Goal: Information Seeking & Learning: Learn about a topic

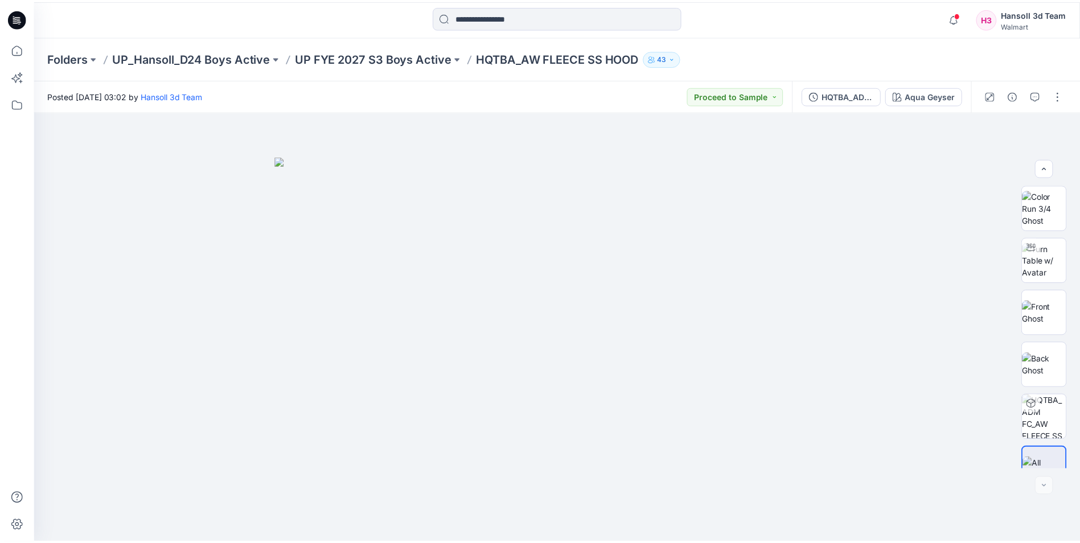
scroll to position [23, 0]
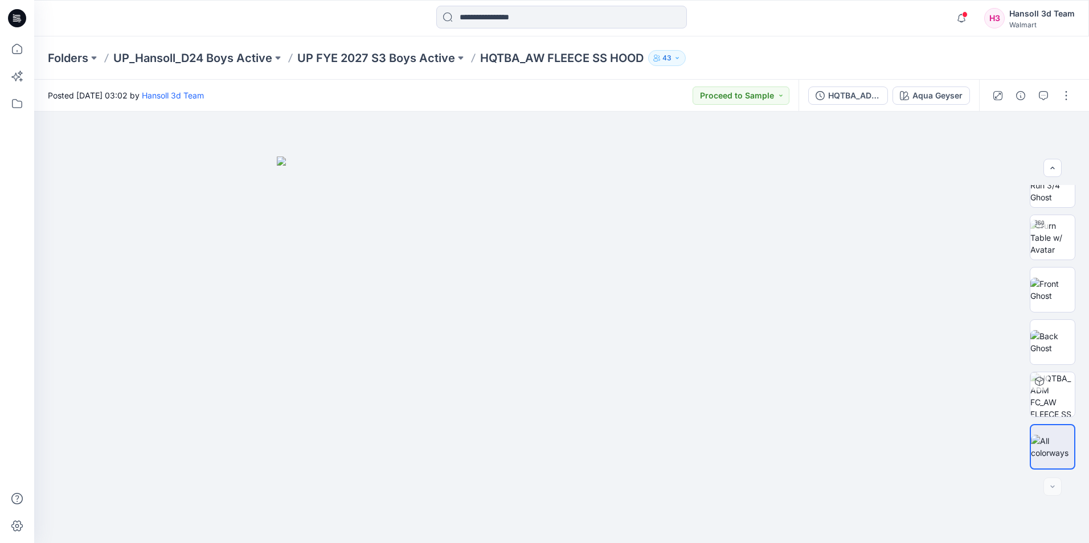
click at [24, 21] on icon at bounding box center [17, 18] width 18 height 18
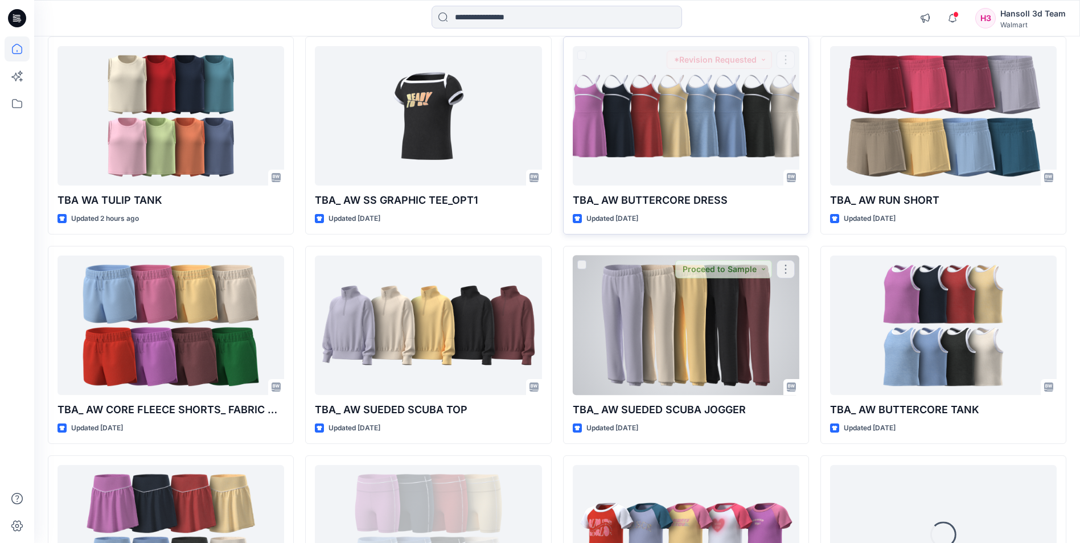
scroll to position [171, 0]
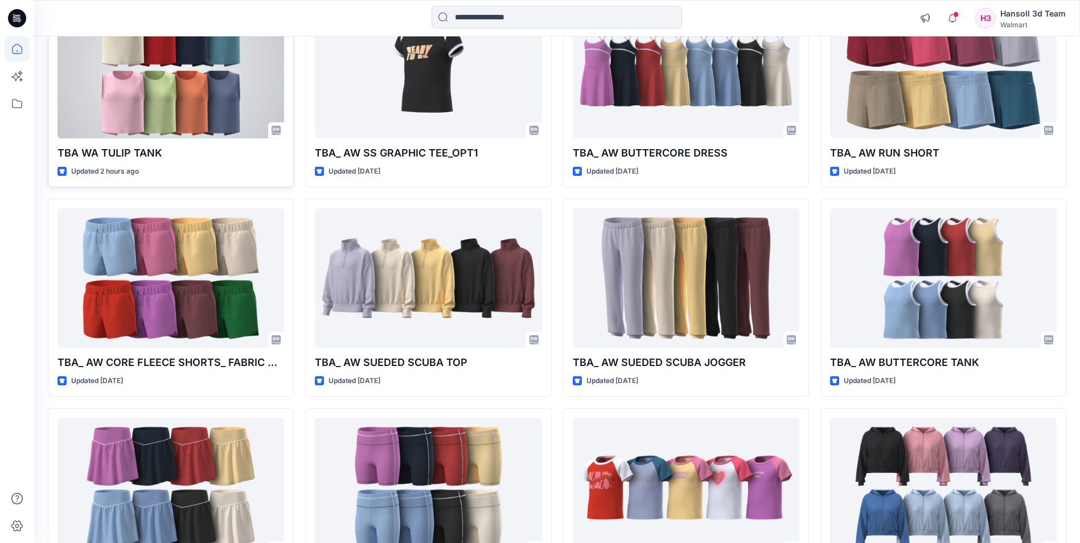
click at [202, 84] on div at bounding box center [171, 68] width 227 height 139
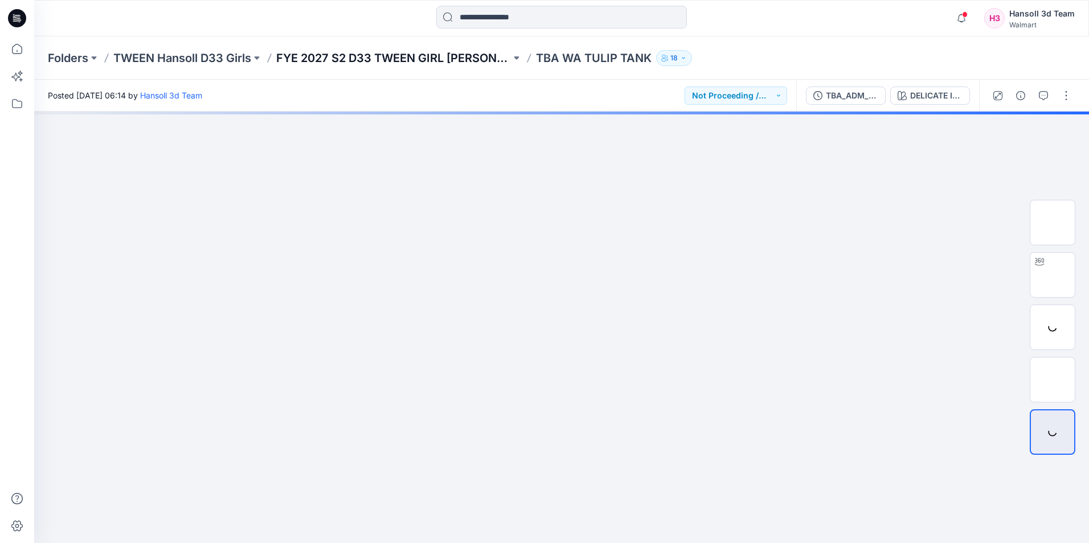
click at [437, 62] on p "FYE 2027 S2 D33 TWEEN GIRL [PERSON_NAME]" at bounding box center [393, 58] width 235 height 16
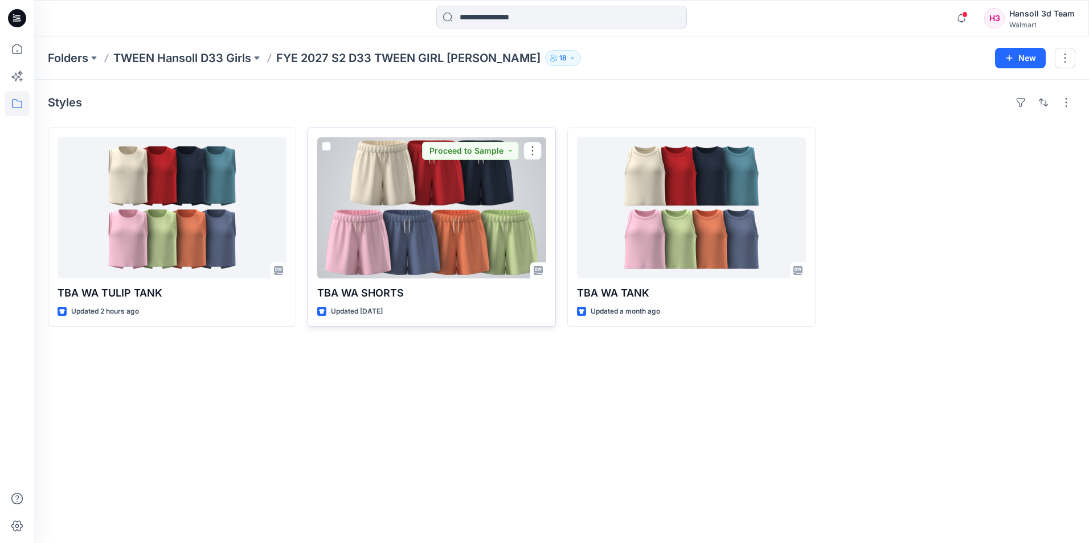
click at [407, 228] on div at bounding box center [431, 207] width 229 height 141
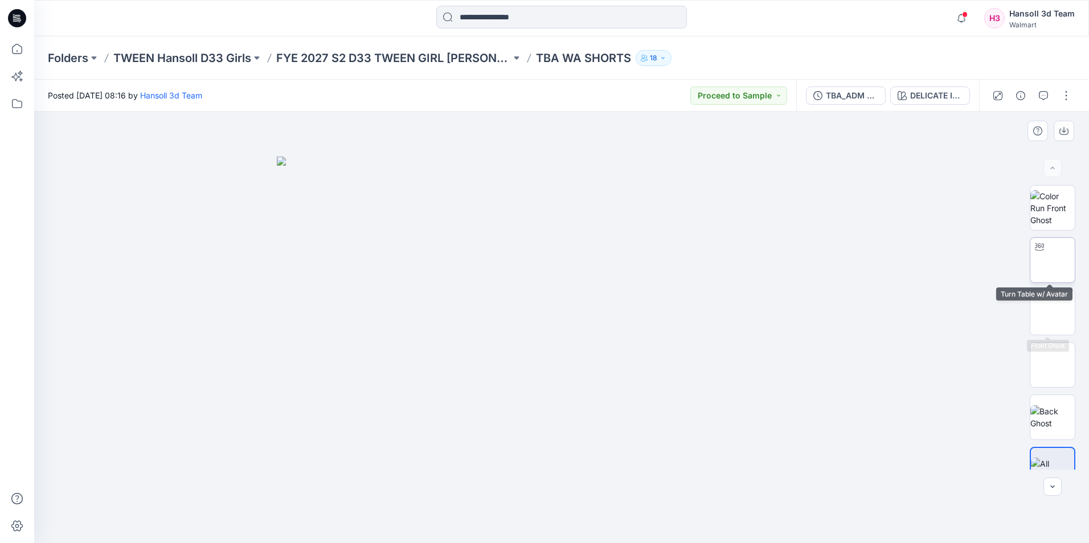
click at [1052, 260] on img at bounding box center [1052, 260] width 0 height 0
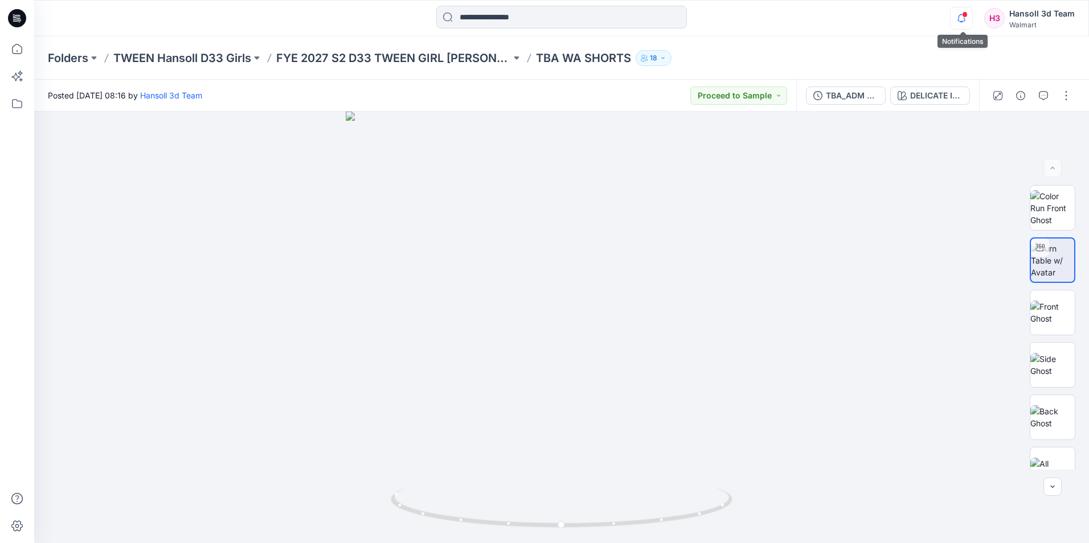
click at [966, 21] on icon "button" at bounding box center [961, 18] width 22 height 23
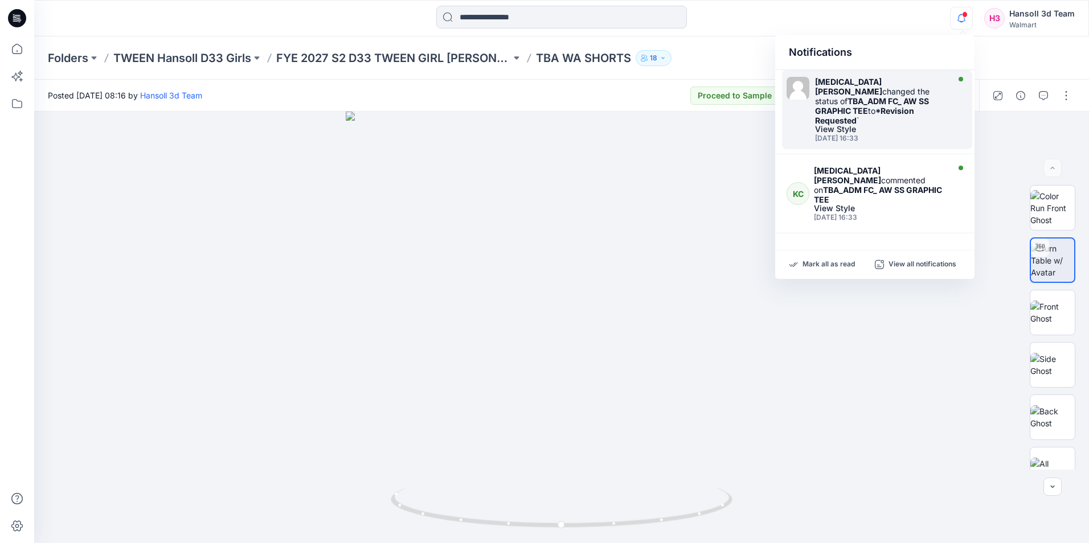
click at [866, 106] on strong "*Revision Requested" at bounding box center [864, 115] width 99 height 19
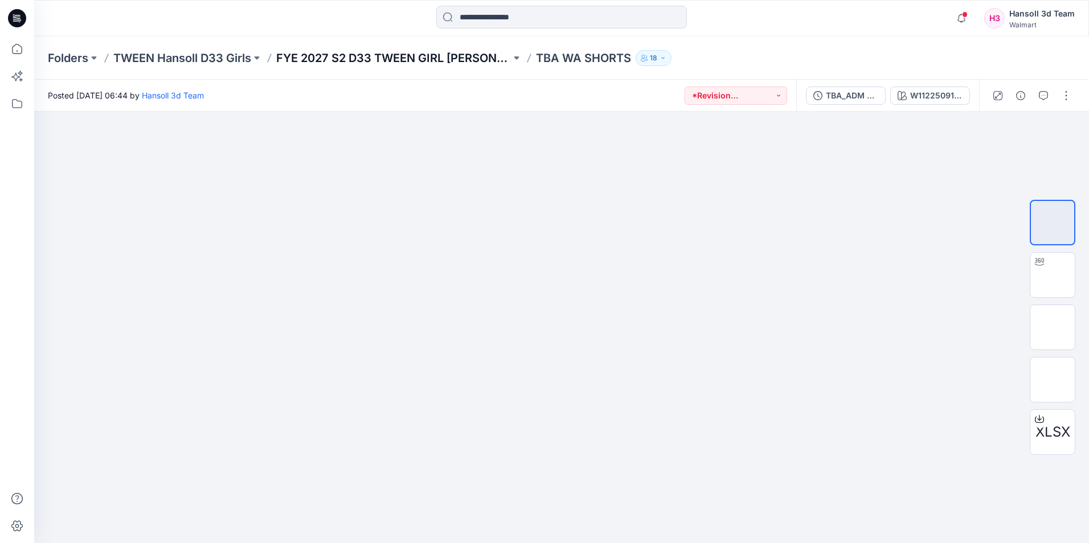
click at [470, 56] on p "FYE 2027 S2 D33 TWEEN GIRL [PERSON_NAME]" at bounding box center [393, 58] width 235 height 16
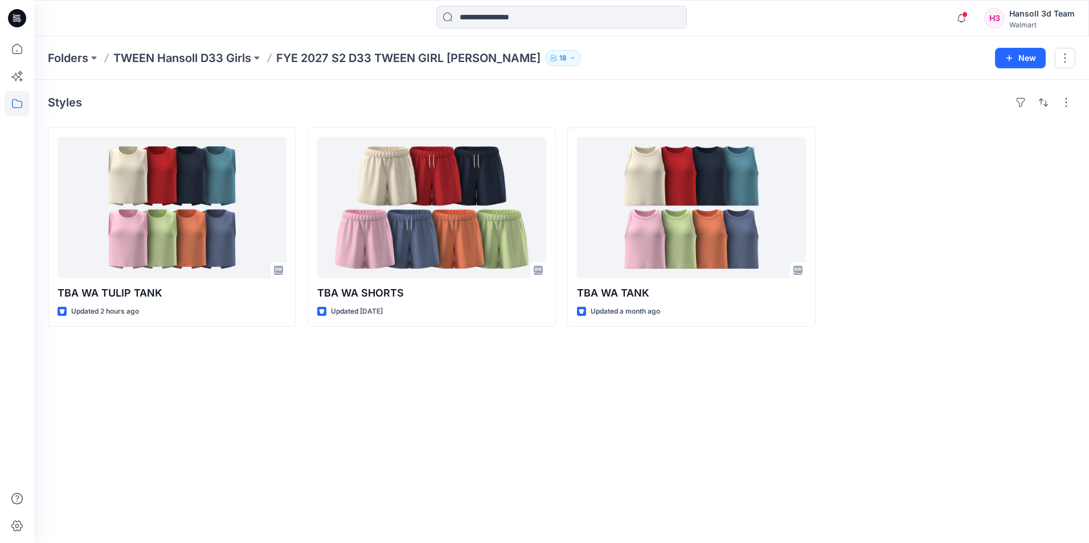
click at [1021, 19] on div "Hansoll 3d Team" at bounding box center [1041, 14] width 65 height 14
drag, startPoint x: 862, startPoint y: 22, endPoint x: 970, endPoint y: 16, distance: 107.8
click at [866, 20] on div "Notifications [MEDICAL_DATA][PERSON_NAME] changed the status of TBA_ADM FC_ AW …" at bounding box center [561, 18] width 1054 height 25
click at [963, 17] on icon "button" at bounding box center [961, 18] width 22 height 23
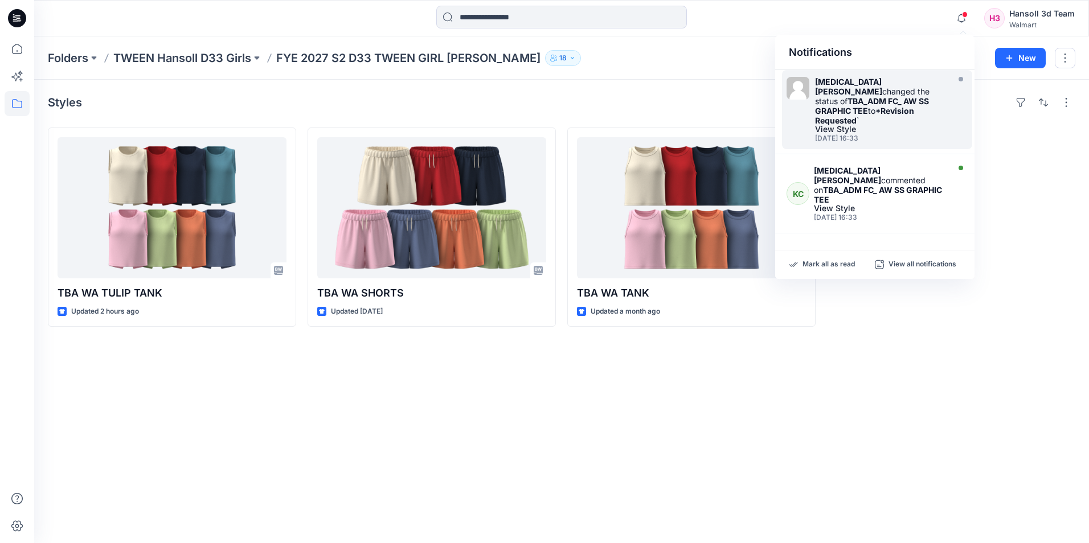
drag, startPoint x: 910, startPoint y: 260, endPoint x: 932, endPoint y: 236, distance: 33.1
click at [910, 260] on p "View all notifications" at bounding box center [922, 265] width 68 height 10
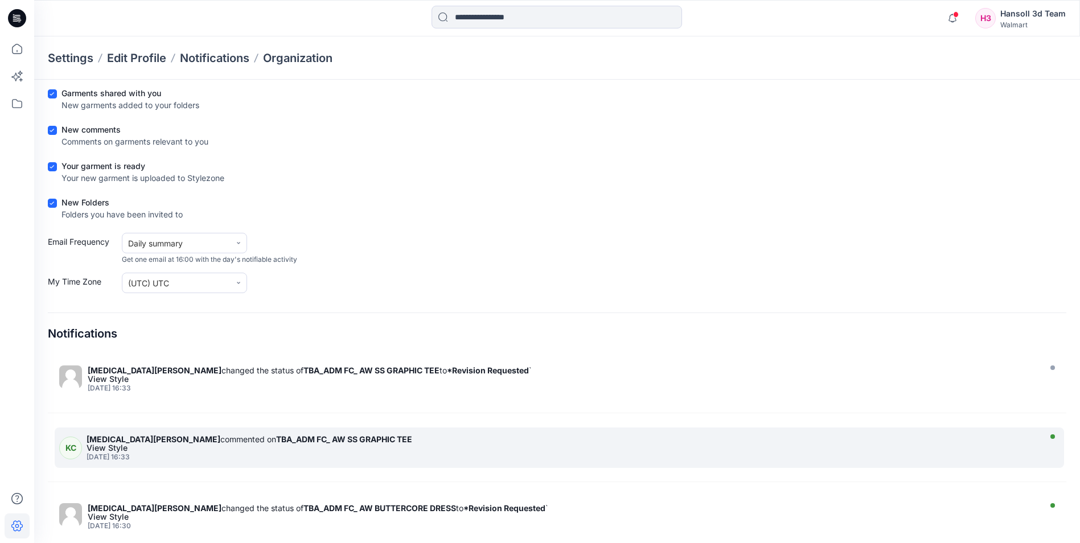
click at [276, 444] on strong "TBA_ADM FC_ AW SS GRAPHIC TEE" at bounding box center [344, 439] width 136 height 10
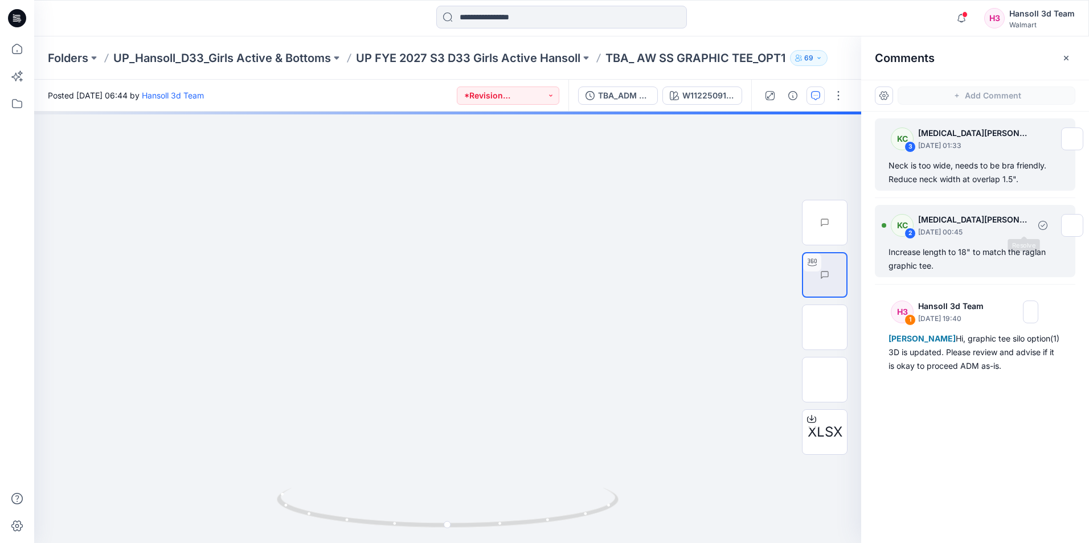
click at [976, 237] on p "[DATE] 00:45" at bounding box center [973, 232] width 111 height 11
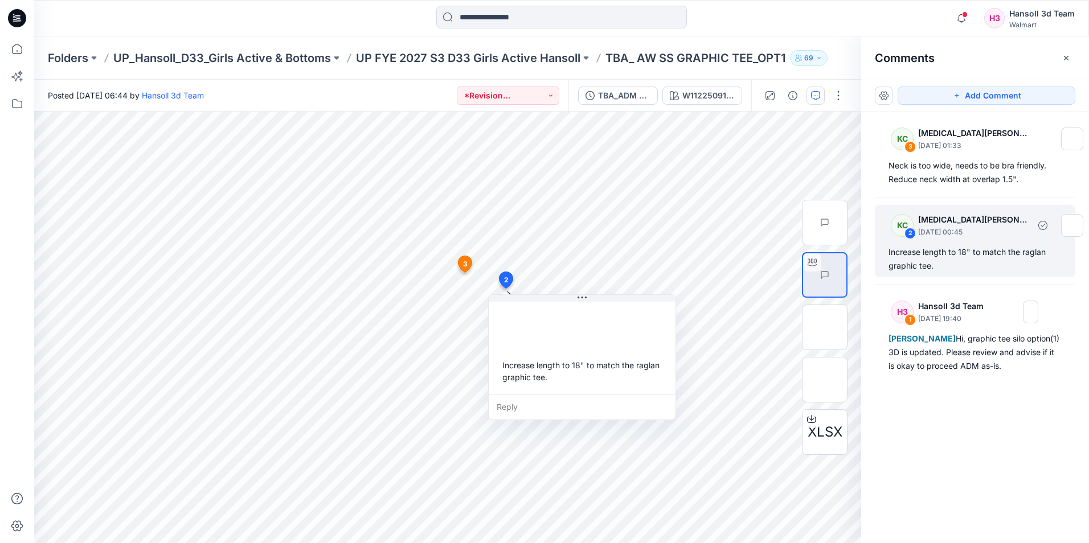
click at [902, 229] on div "KC" at bounding box center [901, 225] width 23 height 23
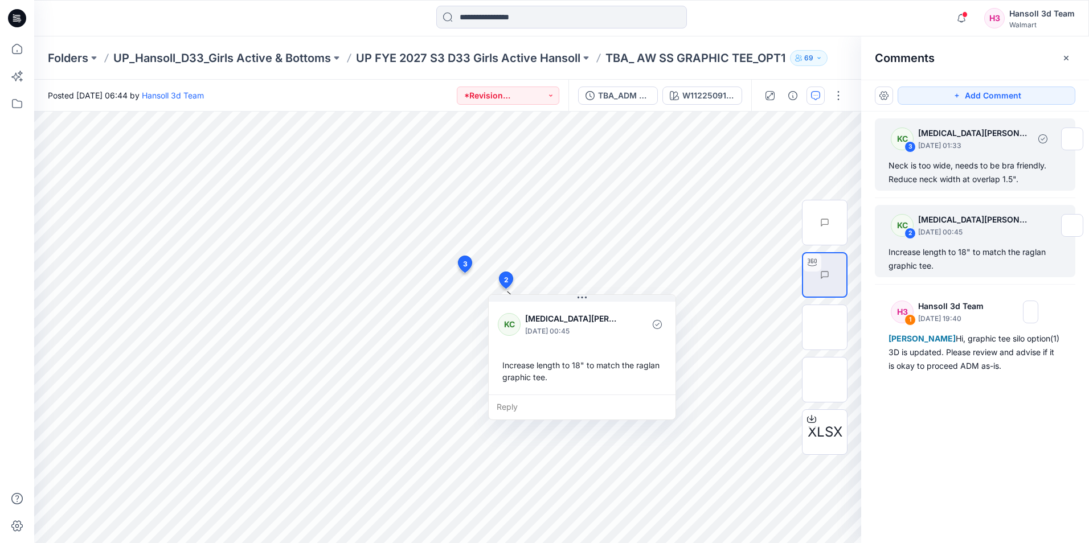
click at [910, 145] on div "3" at bounding box center [909, 146] width 11 height 11
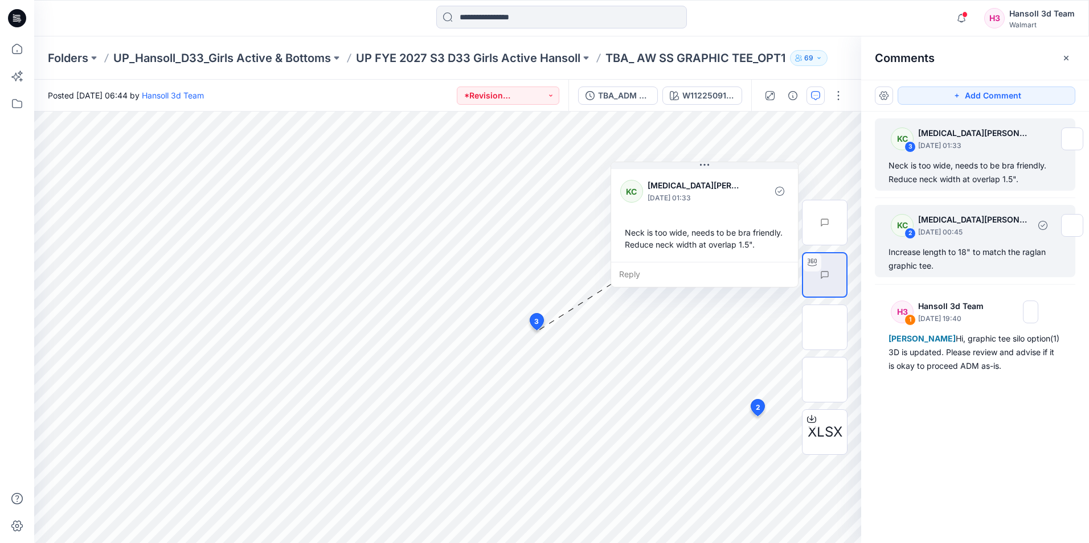
click at [910, 232] on div "2" at bounding box center [909, 233] width 11 height 11
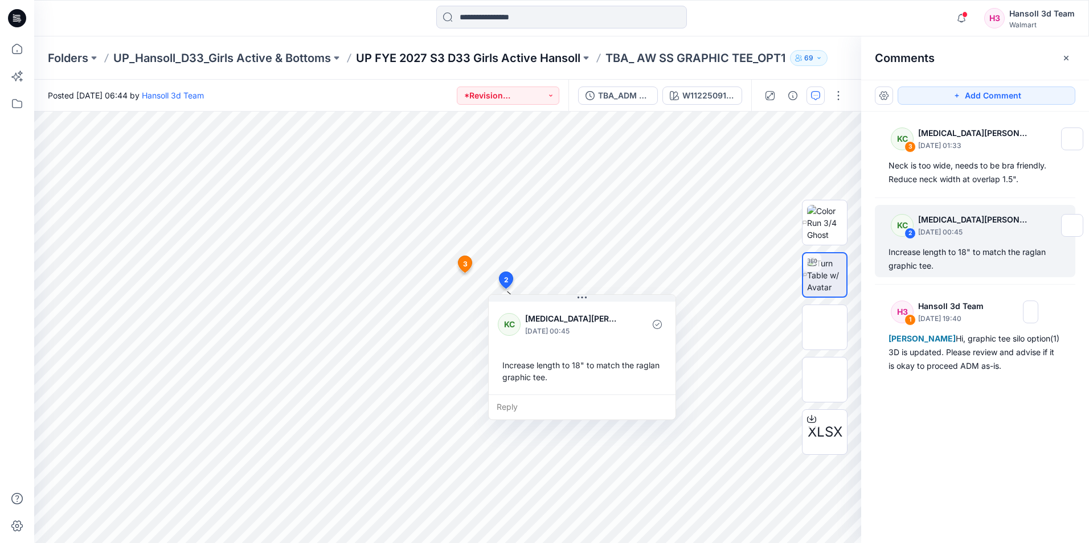
click at [412, 60] on p "UP FYE 2027 S3 D33 Girls Active Hansoll" at bounding box center [468, 58] width 224 height 16
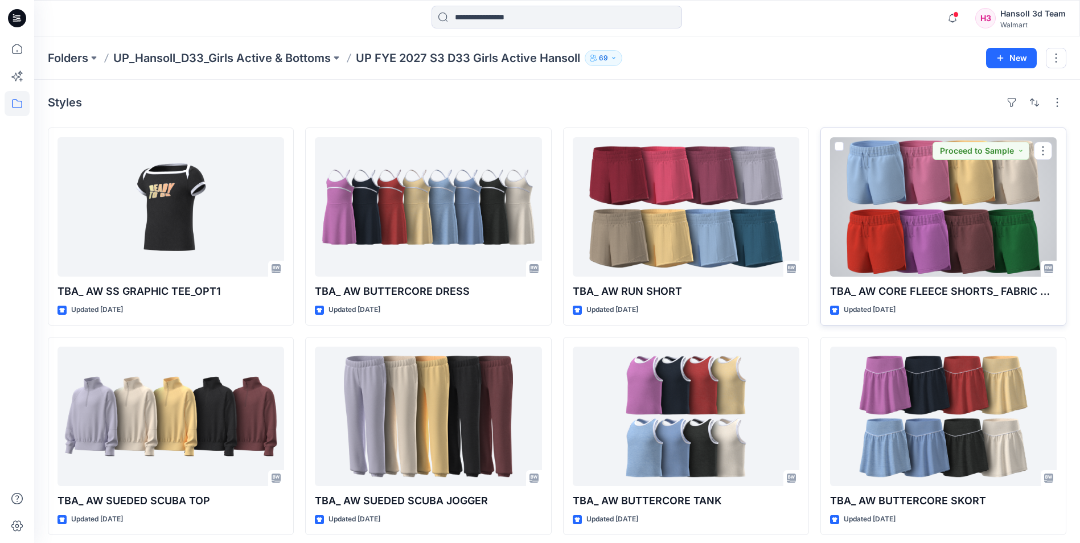
click at [899, 208] on div at bounding box center [943, 206] width 227 height 139
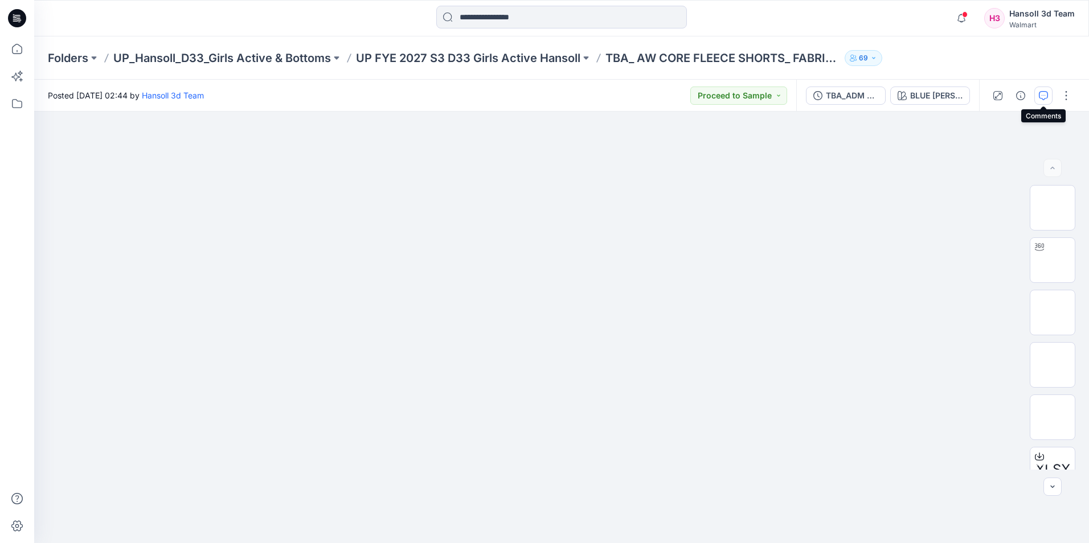
click at [1048, 97] on button "button" at bounding box center [1043, 96] width 18 height 18
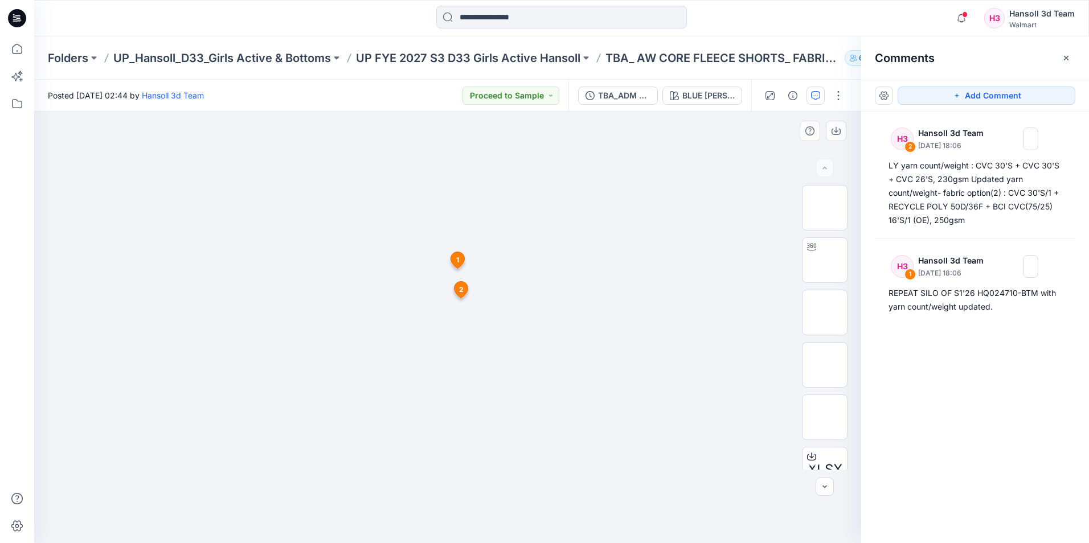
click at [452, 256] on icon at bounding box center [458, 260] width 14 height 17
click at [425, 52] on p "UP FYE 2027 S3 D33 Girls Active Hansoll" at bounding box center [468, 58] width 224 height 16
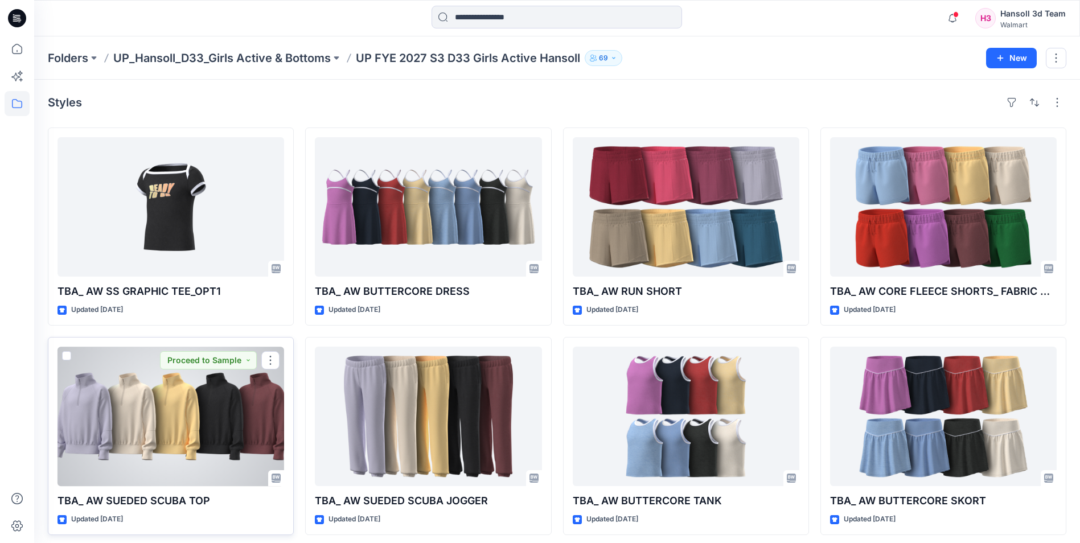
click at [226, 421] on div at bounding box center [171, 416] width 227 height 139
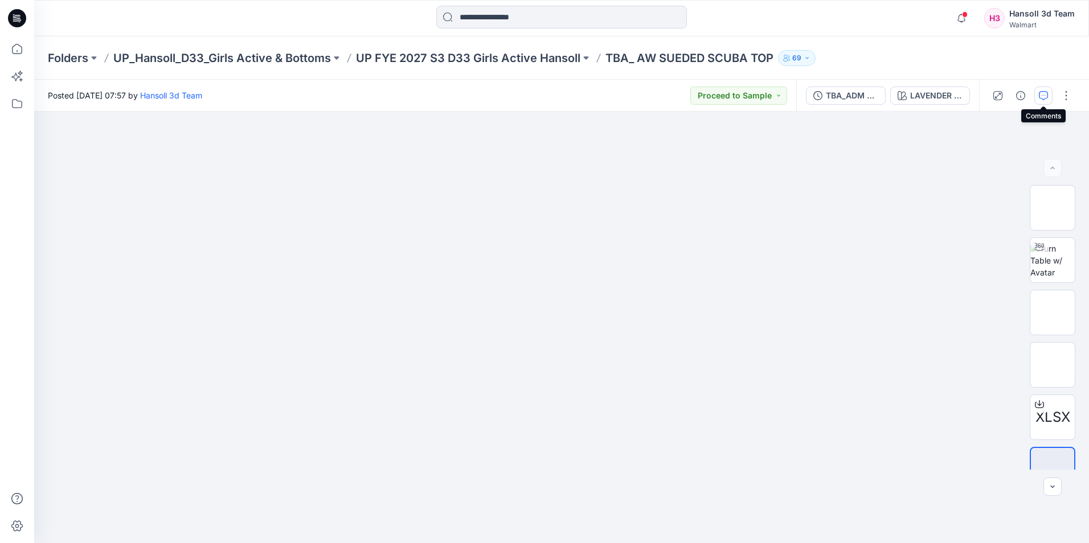
click at [1040, 96] on icon "button" at bounding box center [1042, 95] width 9 height 9
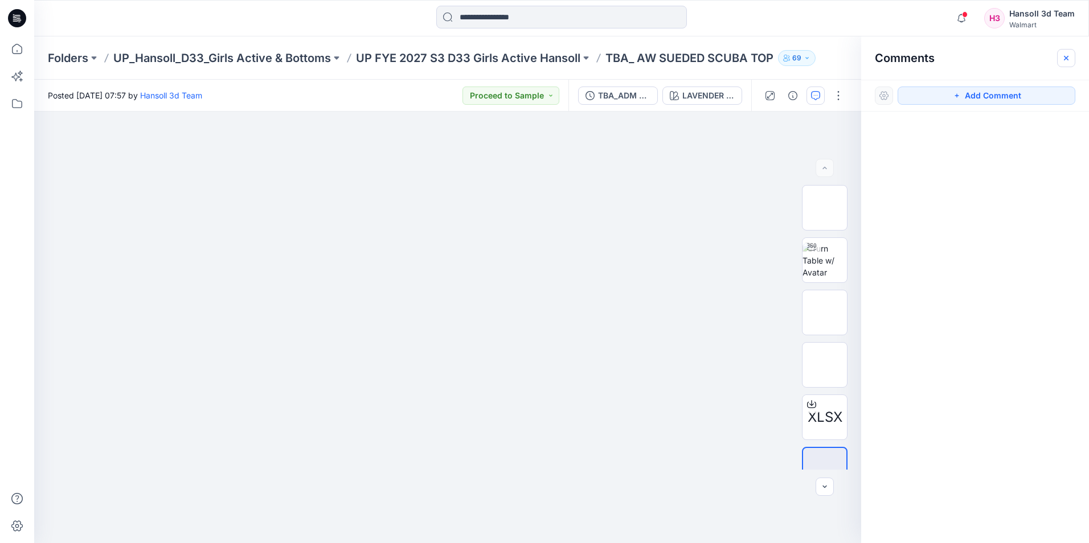
click at [1070, 59] on button "button" at bounding box center [1066, 58] width 18 height 18
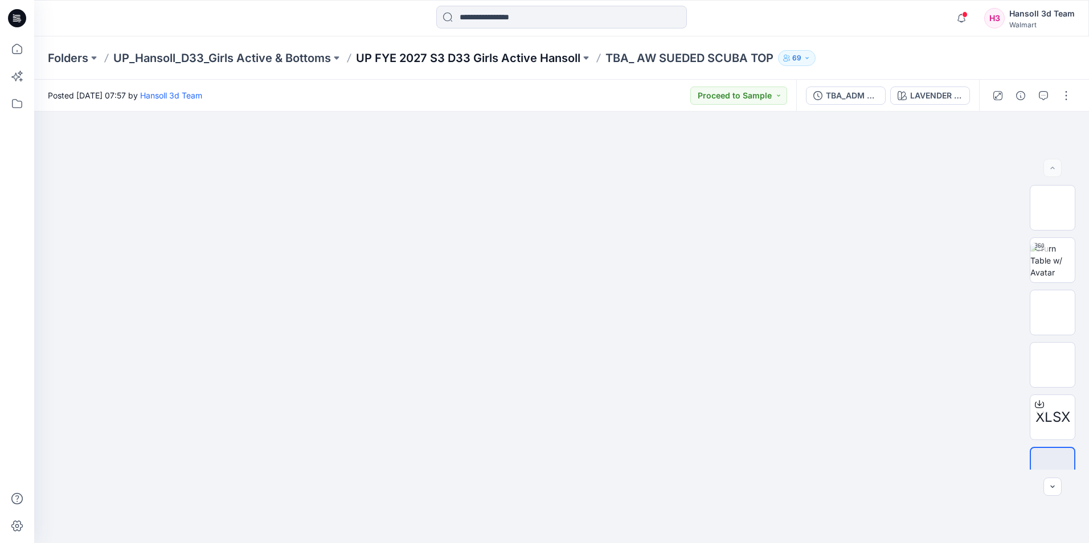
click at [528, 60] on p "UP FYE 2027 S3 D33 Girls Active Hansoll" at bounding box center [468, 58] width 224 height 16
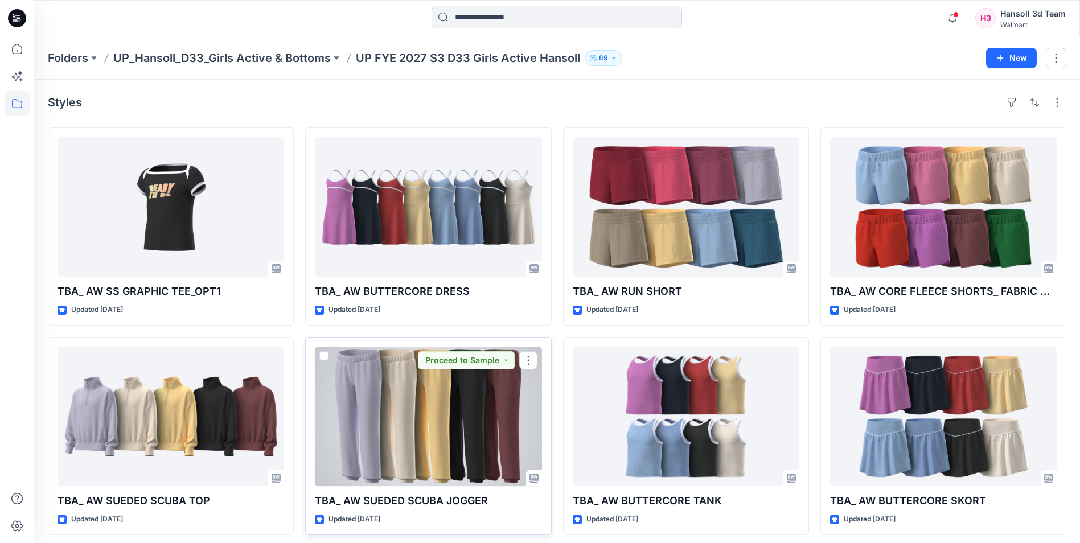
click at [431, 396] on div at bounding box center [428, 416] width 227 height 139
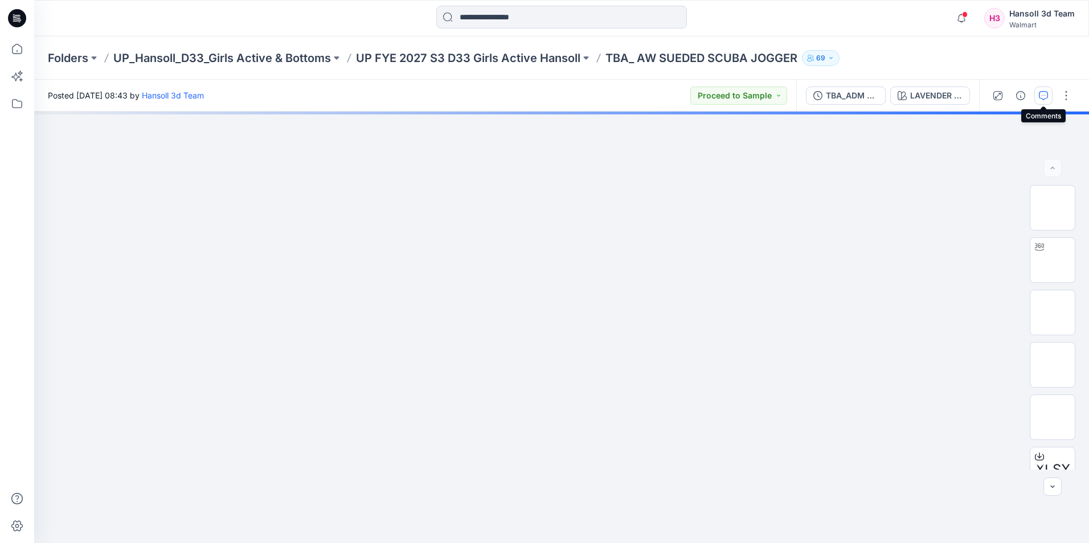
click at [1044, 96] on icon "button" at bounding box center [1042, 95] width 9 height 9
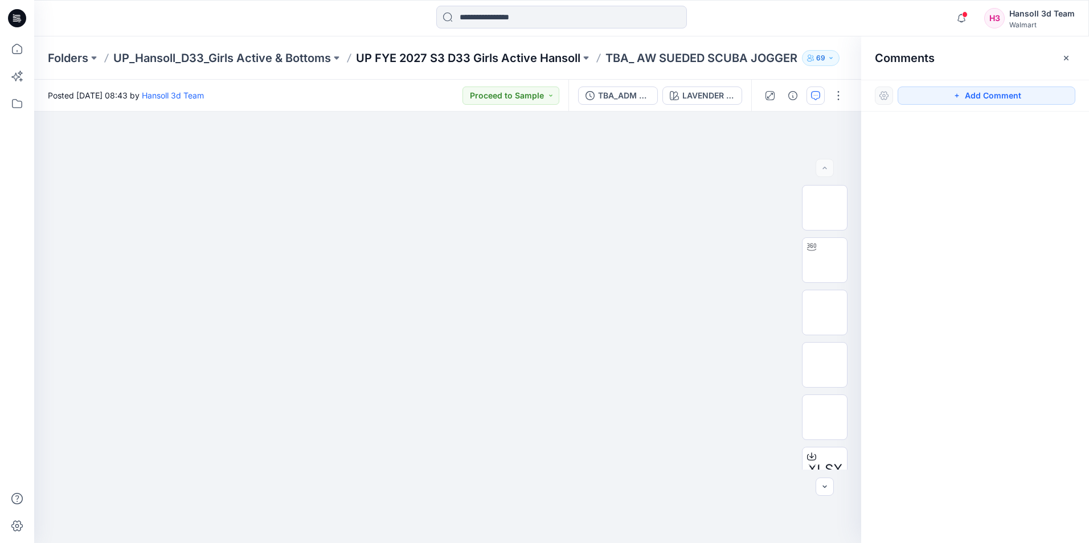
click at [500, 60] on p "UP FYE 2027 S3 D33 Girls Active Hansoll" at bounding box center [468, 58] width 224 height 16
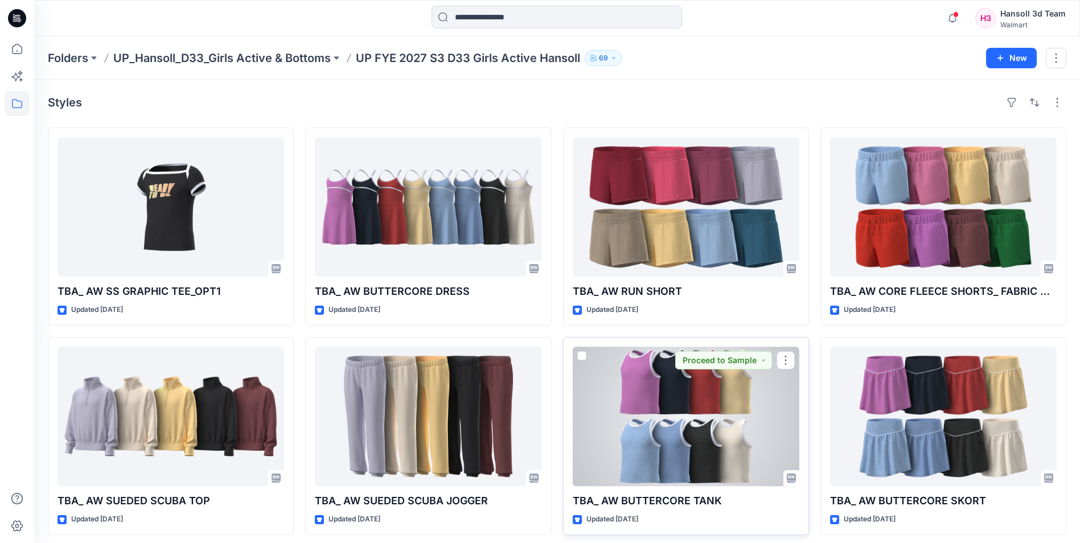
click at [692, 408] on div at bounding box center [686, 416] width 227 height 139
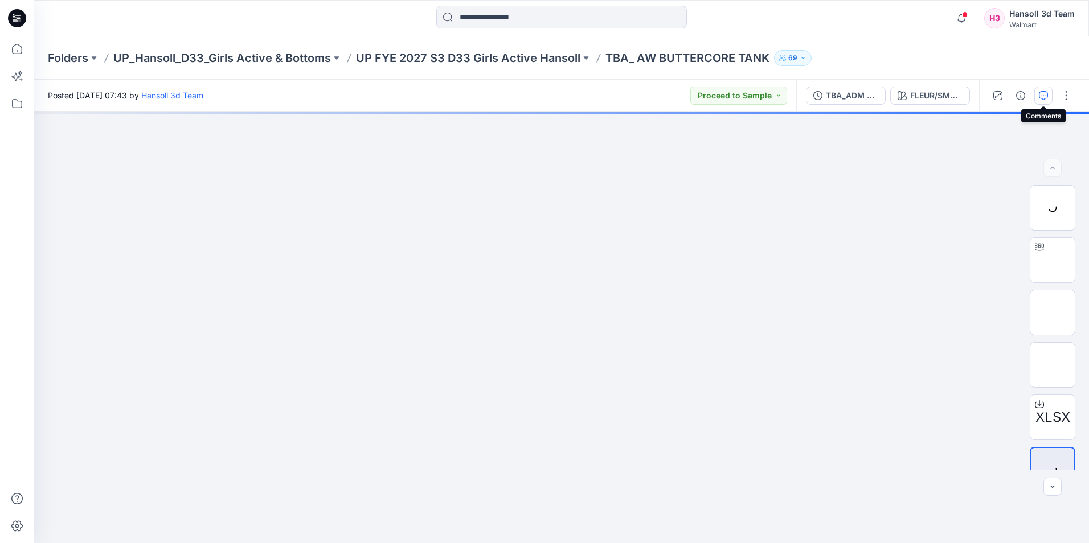
click at [1041, 97] on icon "button" at bounding box center [1042, 95] width 9 height 9
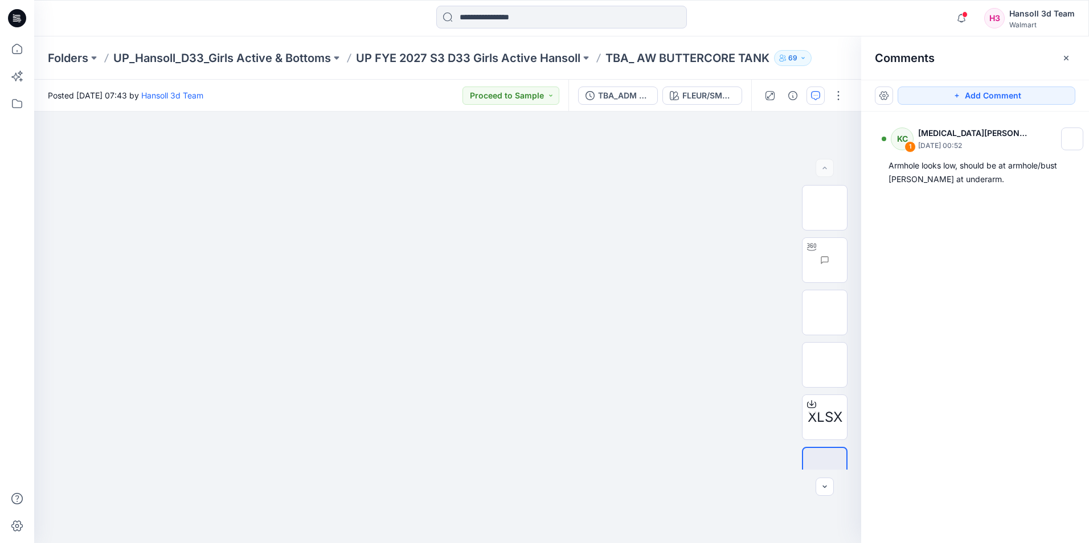
click at [954, 327] on div "KC 1 [MEDICAL_DATA][PERSON_NAME] [DATE] 00:52 Armhole looks low, should be at a…" at bounding box center [975, 306] width 228 height 389
drag, startPoint x: 987, startPoint y: 319, endPoint x: 997, endPoint y: 277, distance: 43.4
click at [988, 315] on div "KC 1 [MEDICAL_DATA][PERSON_NAME] [DATE] 00:52 Armhole looks low, should be at a…" at bounding box center [975, 306] width 228 height 389
click at [960, 24] on icon "button" at bounding box center [961, 18] width 22 height 23
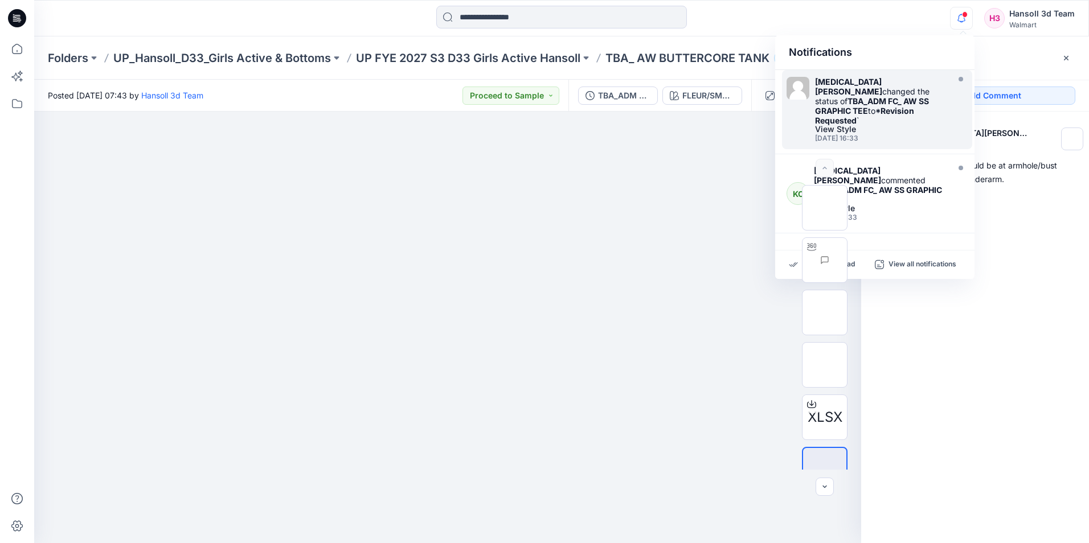
click at [868, 17] on div "Notifications [MEDICAL_DATA][PERSON_NAME] changed the status of TBA_ADM FC_ AW …" at bounding box center [561, 18] width 1054 height 25
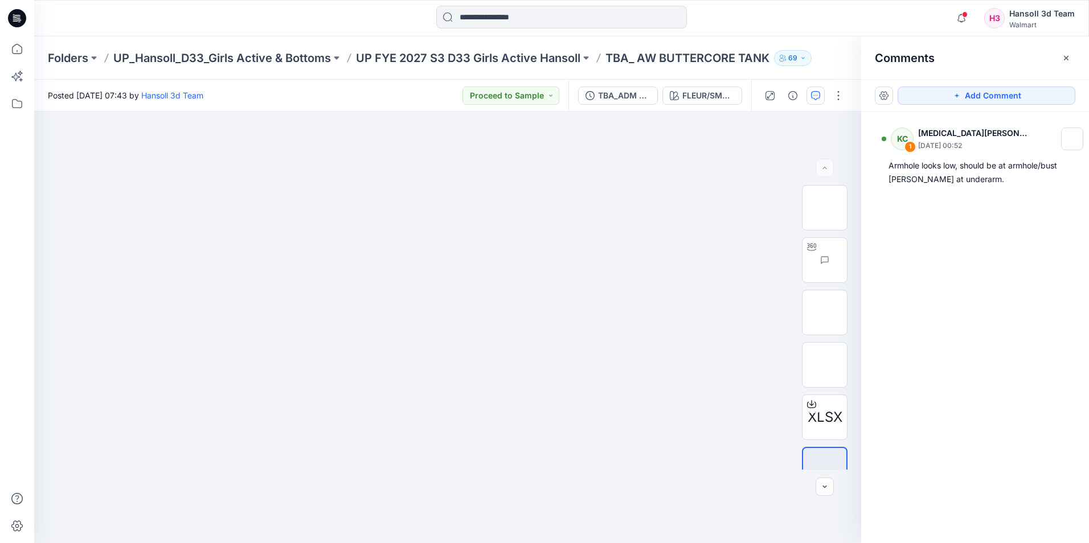
click at [21, 16] on icon at bounding box center [17, 18] width 18 height 18
